Goal: Find specific page/section

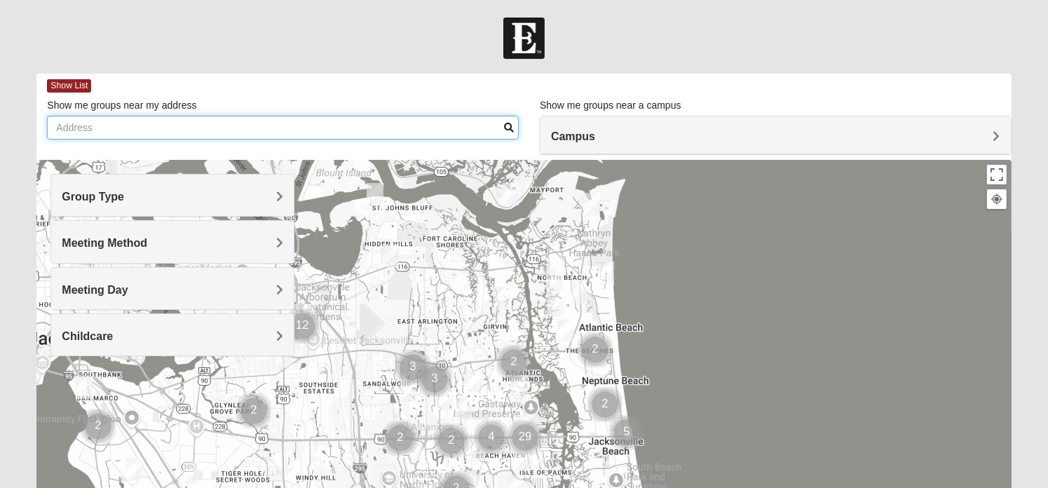
click at [56, 124] on input "Show me groups near my address" at bounding box center [283, 128] width 472 height 24
type input "[STREET_ADDRESS][PERSON_NAME] augustine"
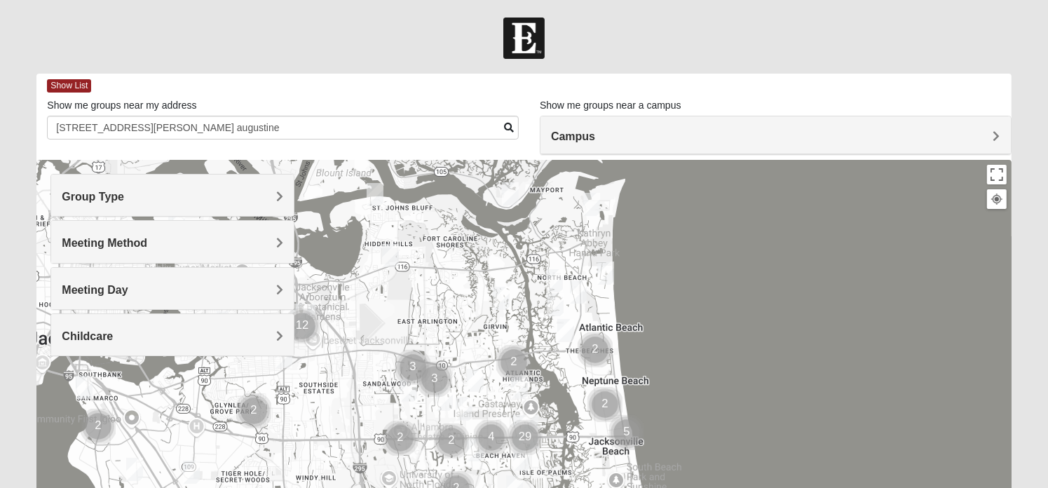
click at [595, 132] on span "Campus" at bounding box center [573, 136] width 44 height 12
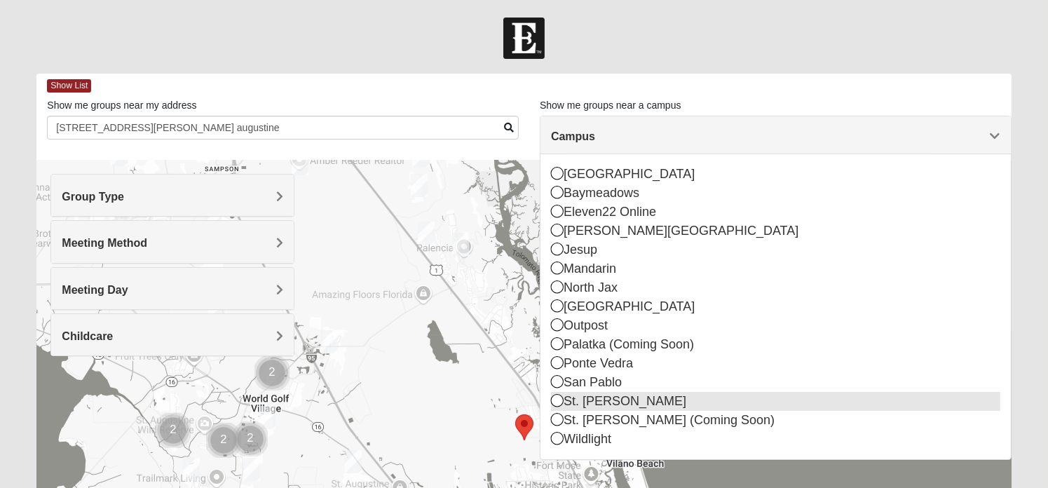
click at [555, 400] on icon at bounding box center [557, 400] width 13 height 13
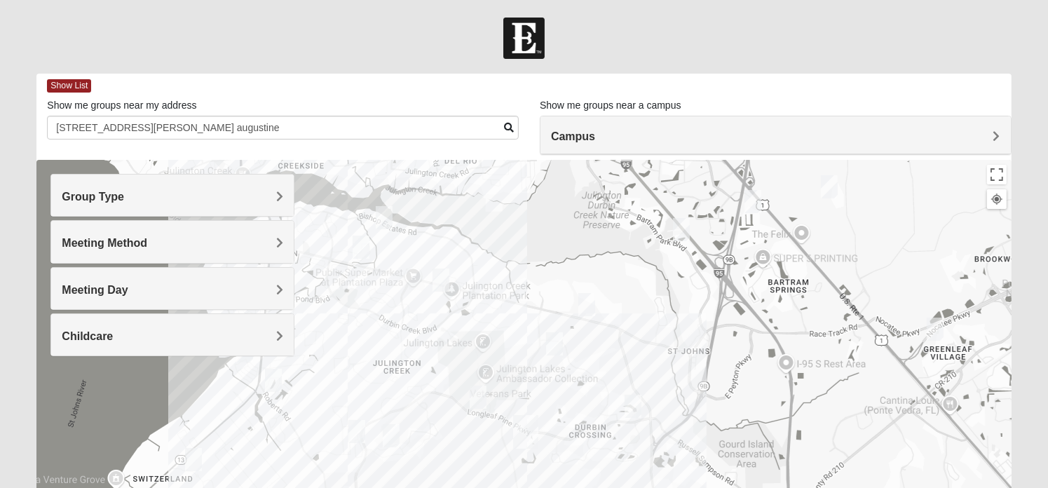
click at [283, 194] on div "Group Type" at bounding box center [172, 195] width 243 height 41
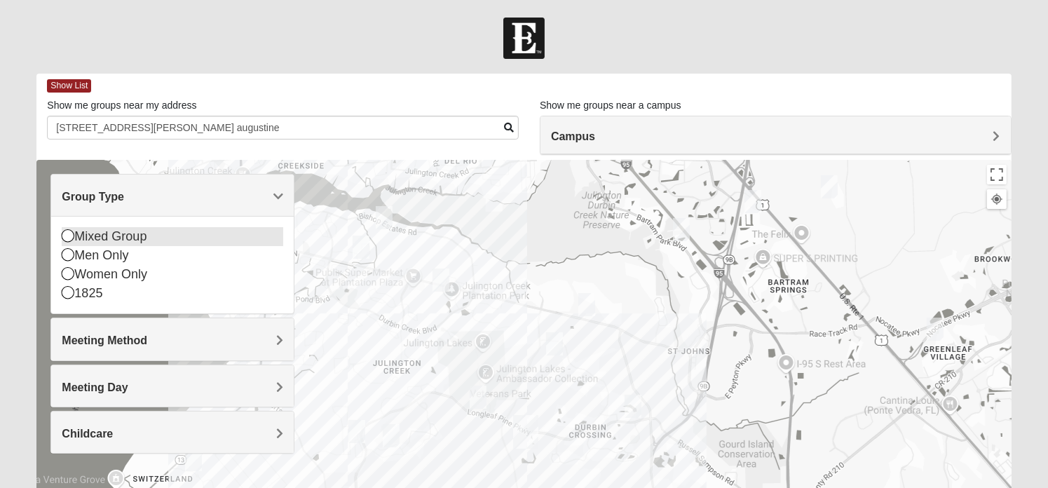
click at [69, 232] on icon at bounding box center [68, 235] width 13 height 13
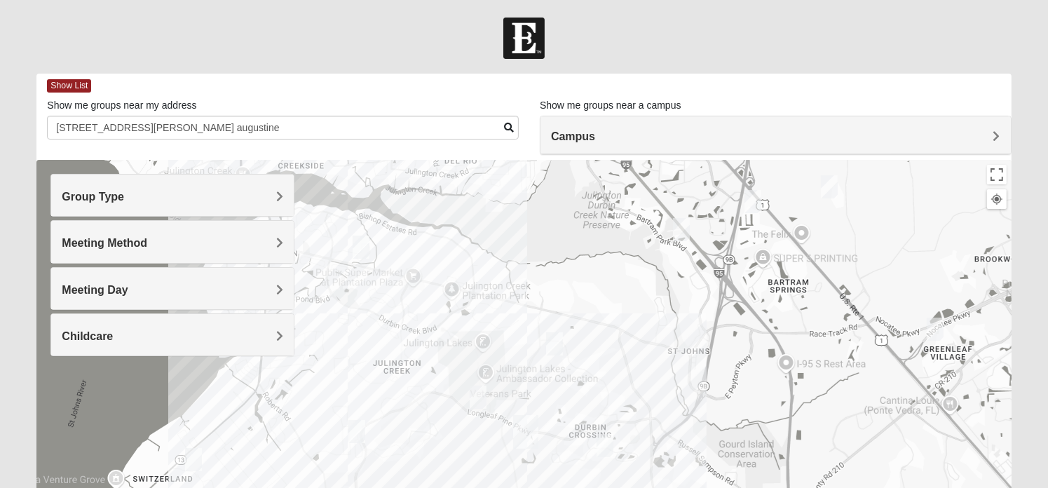
click at [147, 238] on span "Meeting Method" at bounding box center [105, 243] width 86 height 12
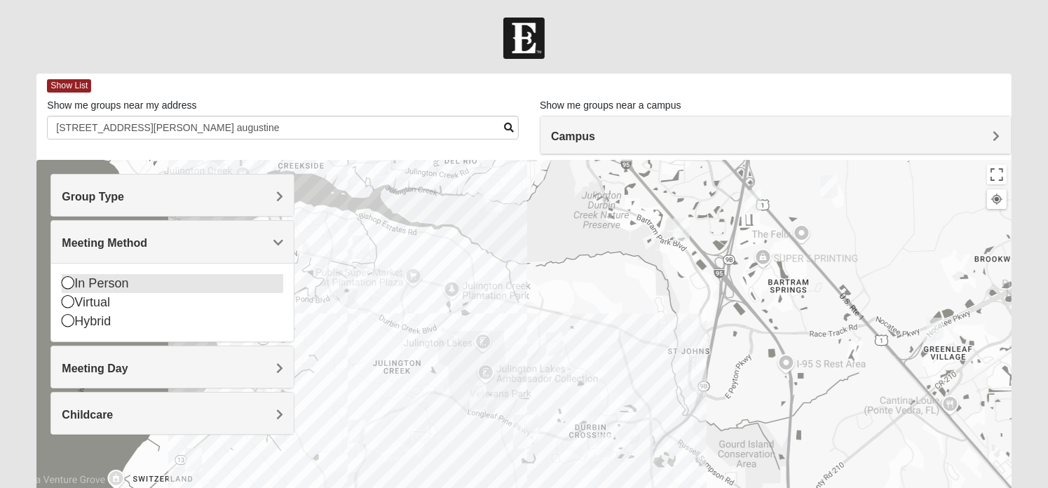
click at [67, 282] on icon at bounding box center [68, 282] width 13 height 13
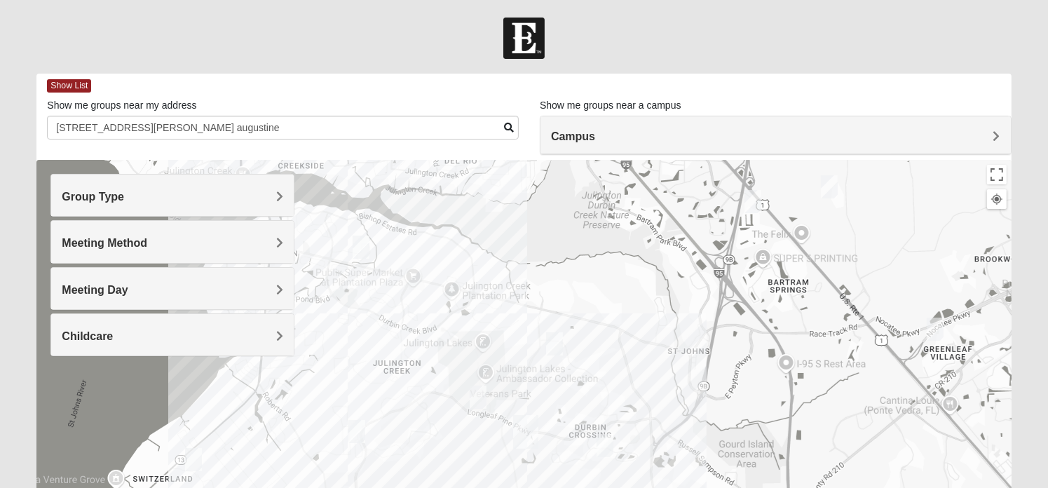
click at [128, 286] on span "Meeting Day" at bounding box center [95, 290] width 66 height 12
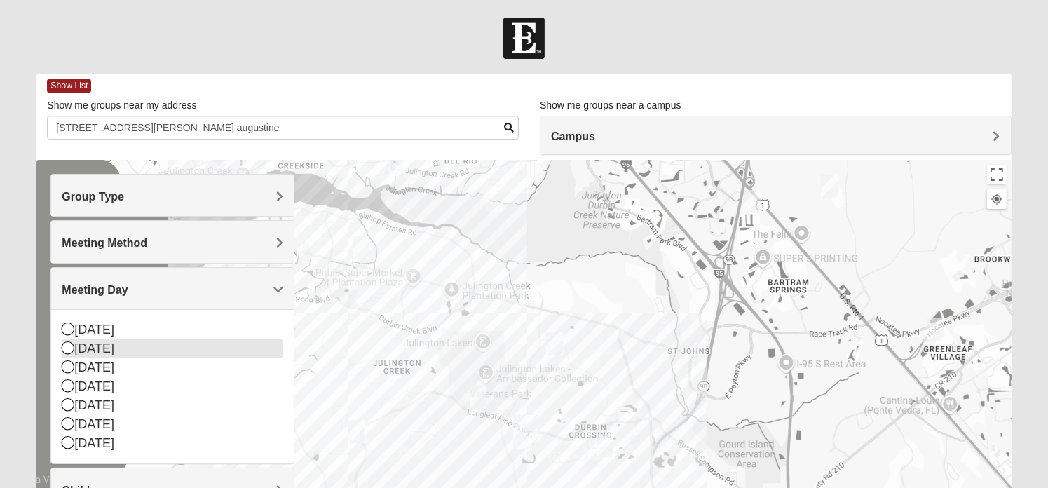
click at [62, 345] on icon at bounding box center [68, 347] width 13 height 13
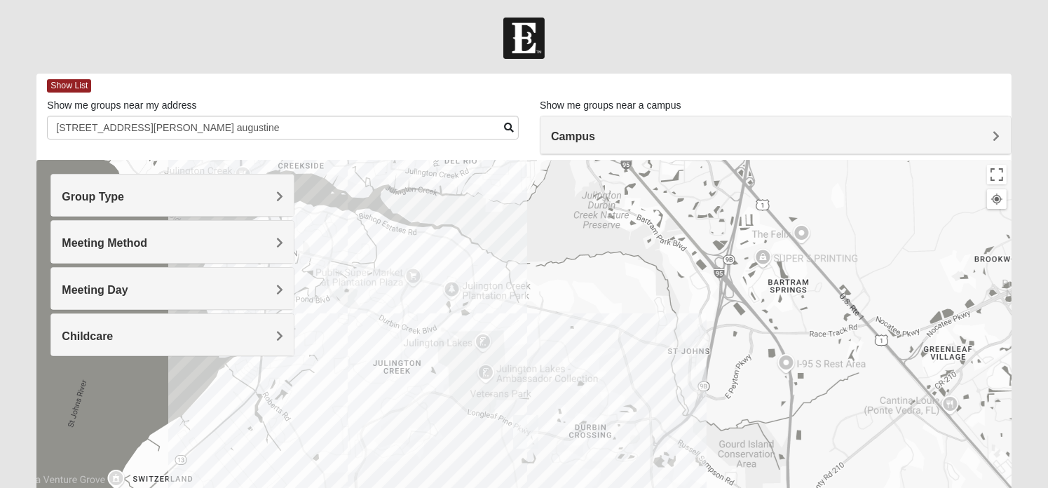
click at [62, 345] on div "Group Type Mixed Group Men Only Women Only 1825 Meeting Method In Person Virtua…" at bounding box center [172, 265] width 244 height 182
click at [128, 284] on span "Meeting Day" at bounding box center [95, 290] width 66 height 12
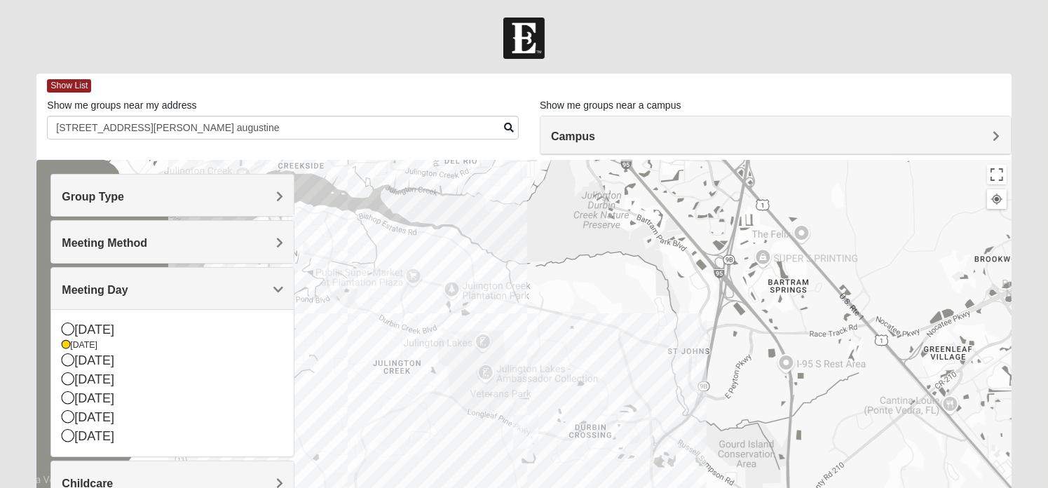
click at [334, 322] on div at bounding box center [523, 440] width 975 height 561
click at [271, 290] on h4 "Meeting Day" at bounding box center [173, 289] width 222 height 13
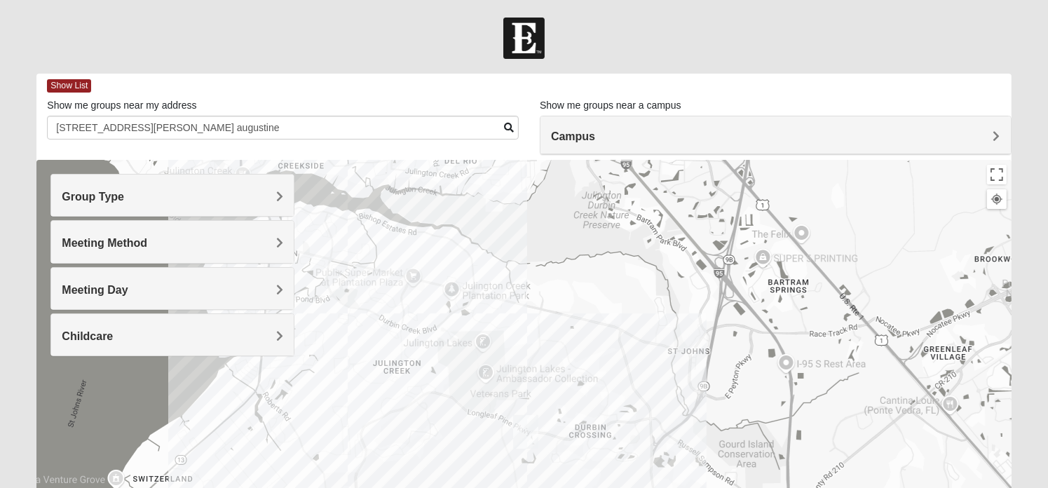
click at [113, 336] on span "Childcare" at bounding box center [87, 336] width 51 height 12
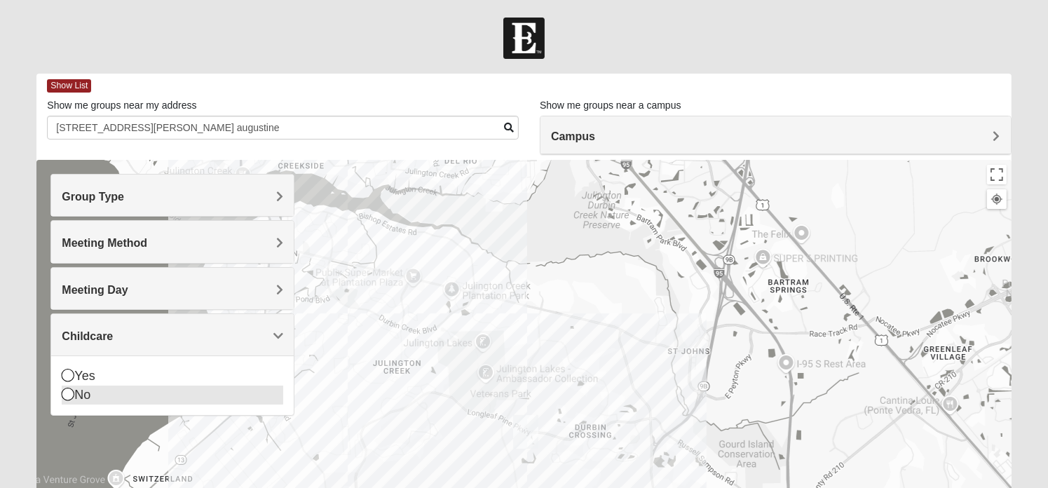
click at [67, 388] on icon at bounding box center [68, 394] width 13 height 13
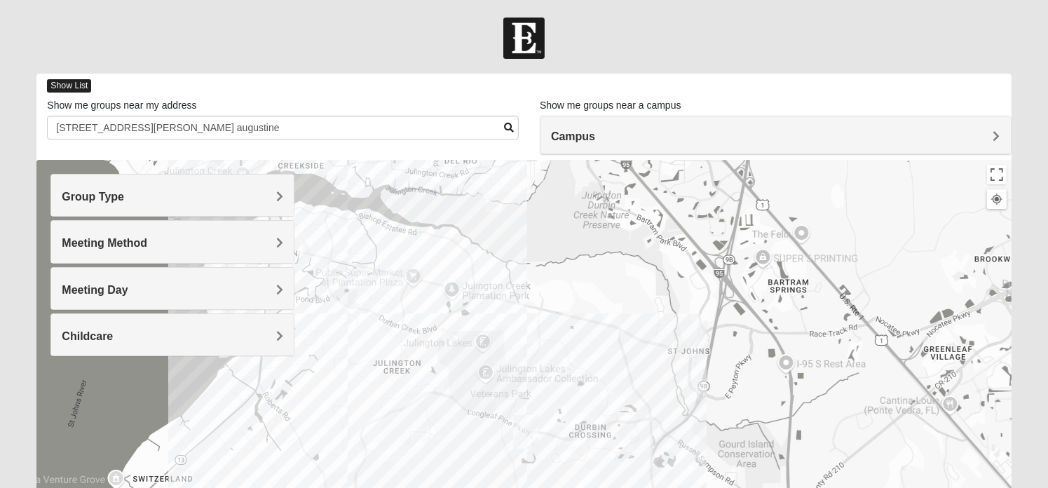
click at [62, 85] on span "Show List" at bounding box center [69, 85] width 44 height 13
